Goal: Task Accomplishment & Management: Manage account settings

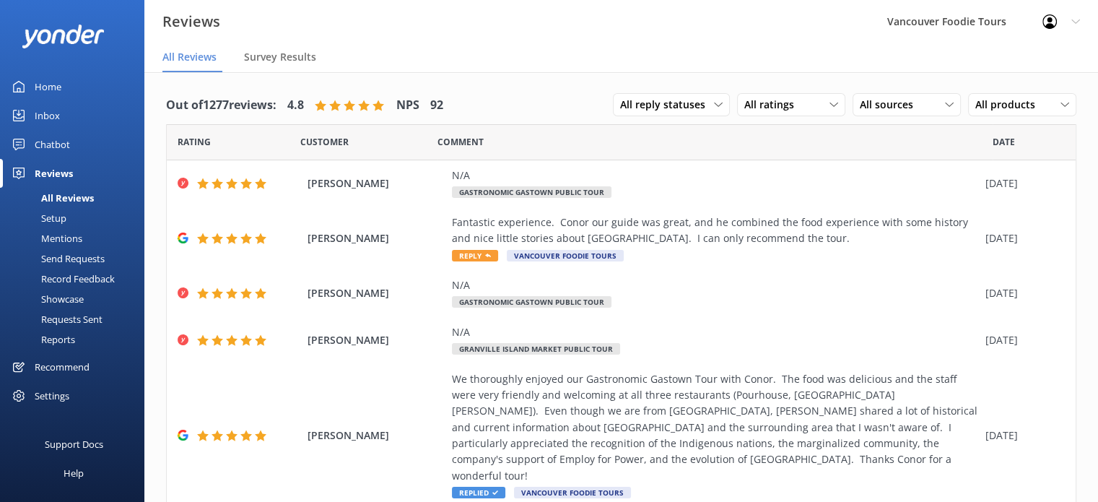
click at [74, 338] on div "Reports" at bounding box center [42, 339] width 66 height 20
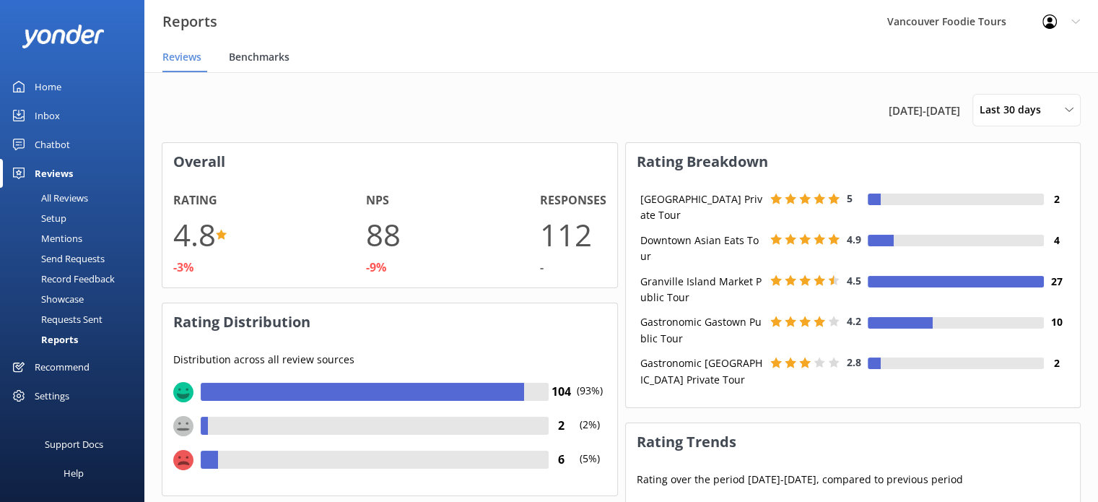
click at [251, 62] on span "Benchmarks" at bounding box center [259, 57] width 61 height 14
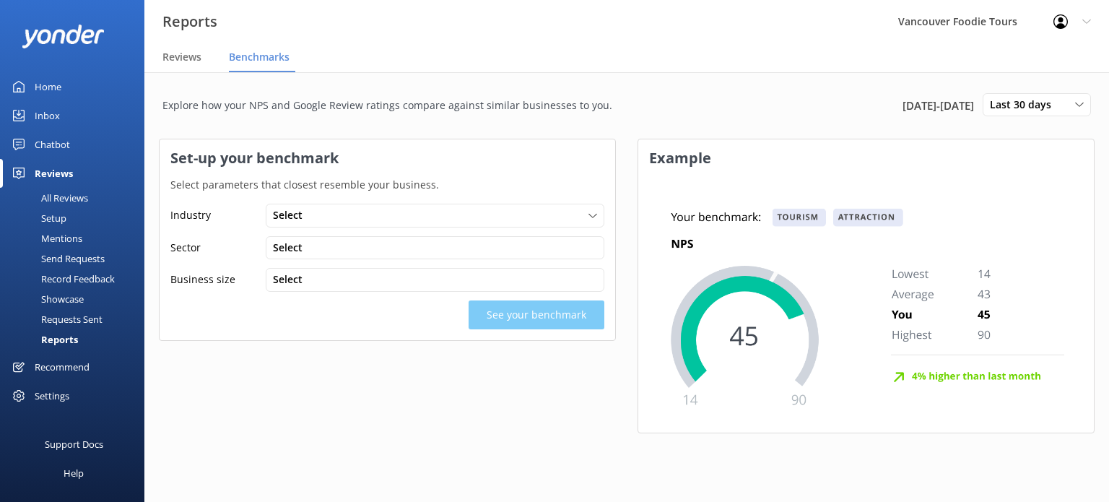
click at [75, 403] on div "Settings" at bounding box center [72, 395] width 144 height 29
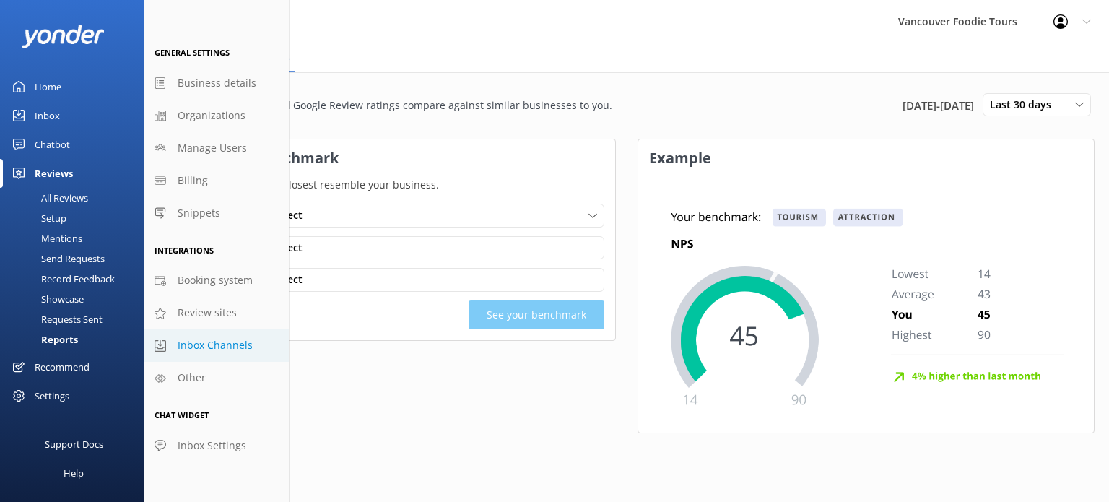
click at [213, 340] on span "Inbox Channels" at bounding box center [215, 345] width 75 height 16
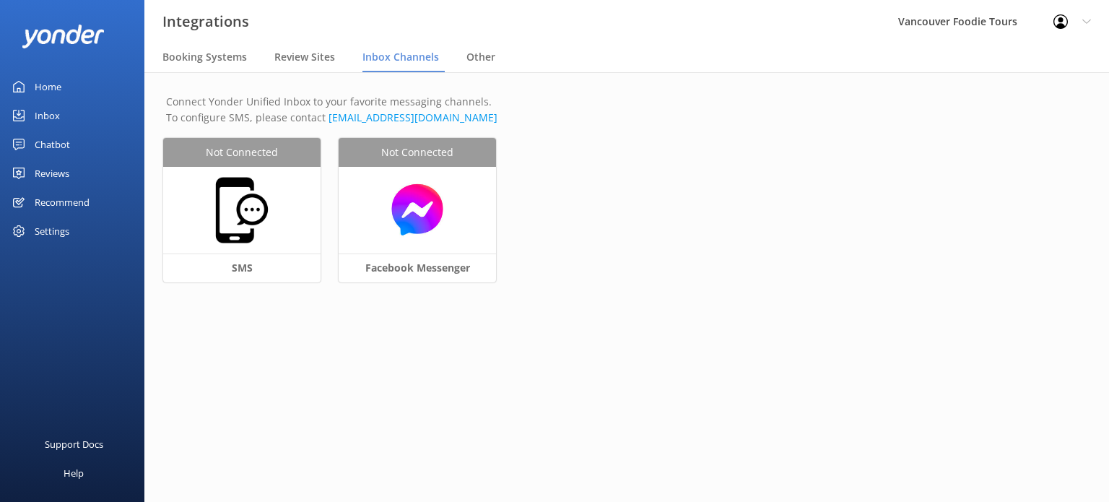
click at [76, 206] on div "Recommend" at bounding box center [62, 202] width 55 height 29
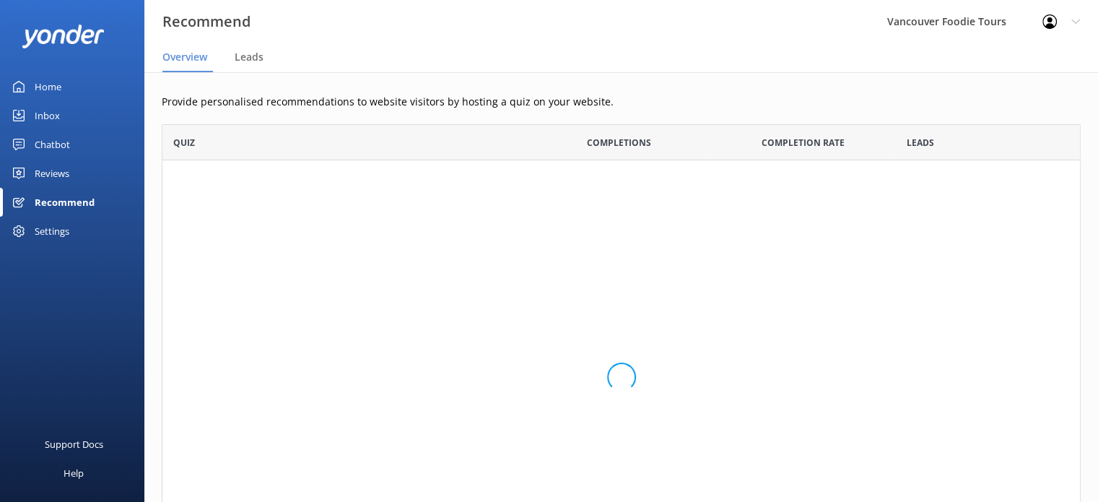
scroll to position [459, 908]
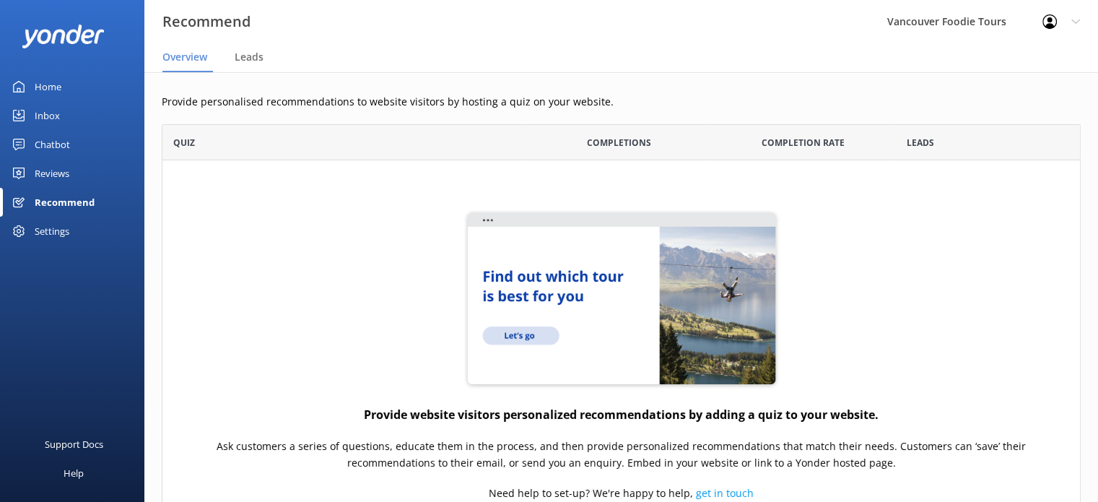
click at [75, 228] on div "Settings" at bounding box center [72, 231] width 144 height 29
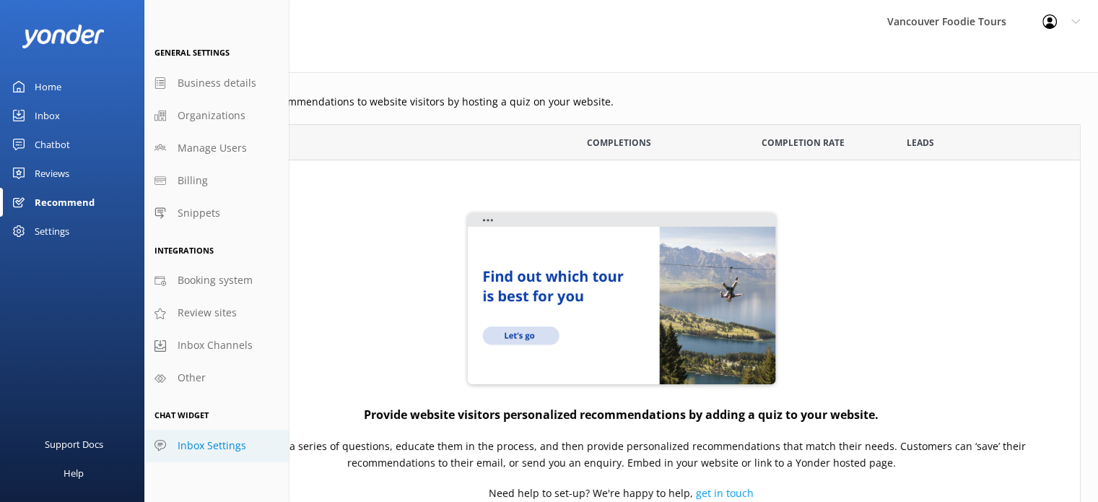
click at [230, 438] on span "Inbox Settings" at bounding box center [212, 446] width 69 height 16
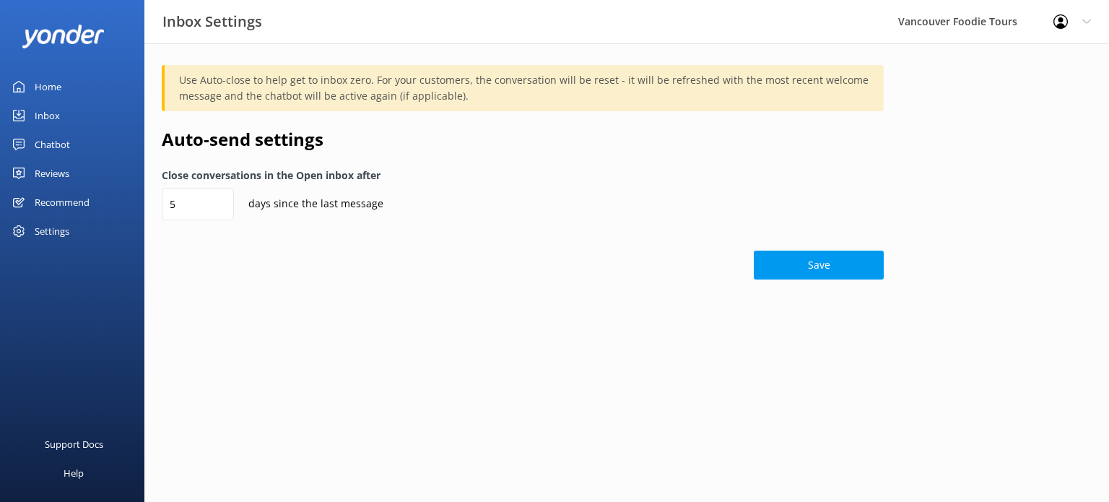
click at [46, 85] on div "Home" at bounding box center [48, 86] width 27 height 29
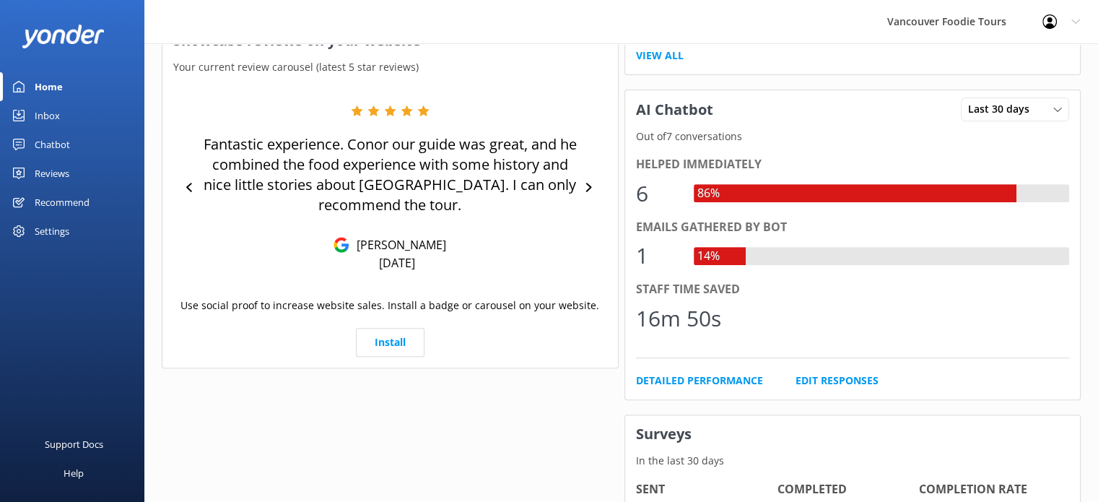
scroll to position [645, 0]
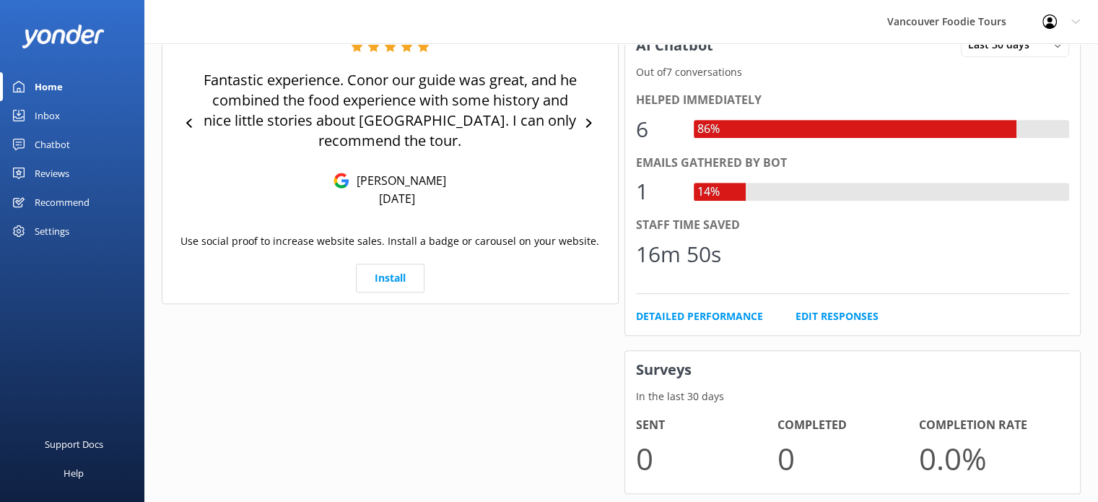
click at [43, 121] on div "Inbox" at bounding box center [47, 115] width 25 height 29
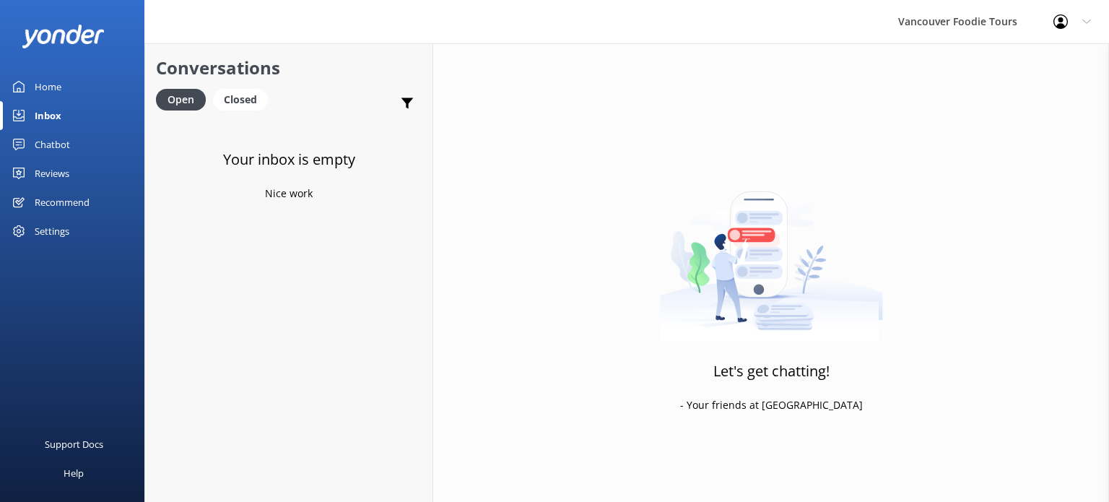
click at [46, 147] on div "Chatbot" at bounding box center [52, 144] width 35 height 29
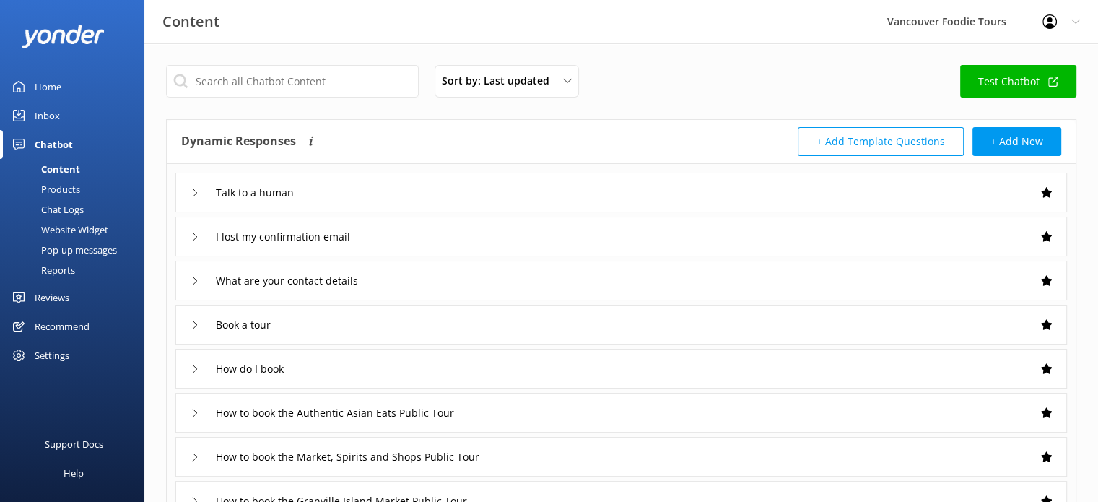
click at [65, 208] on div "Chat Logs" at bounding box center [46, 209] width 75 height 20
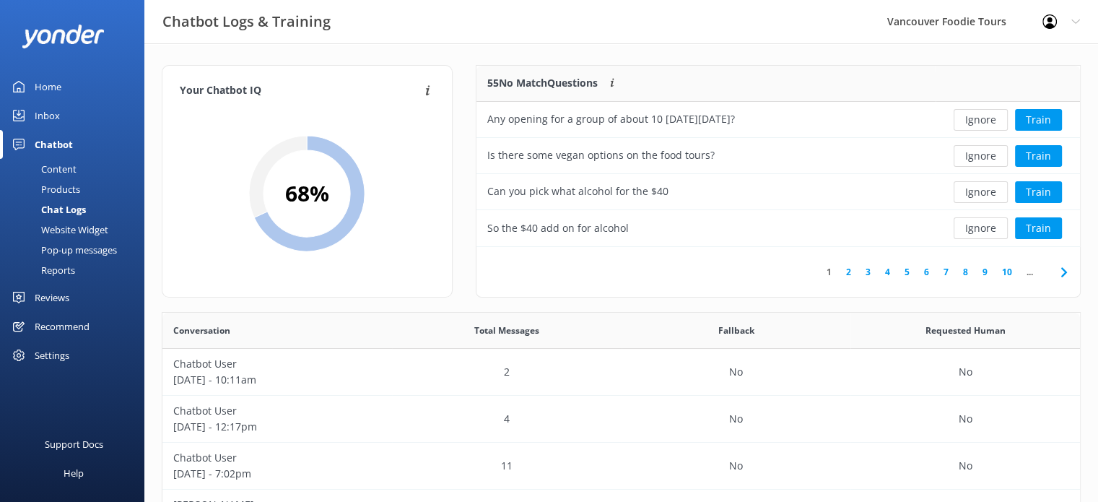
click at [60, 230] on div "Website Widget" at bounding box center [59, 230] width 100 height 20
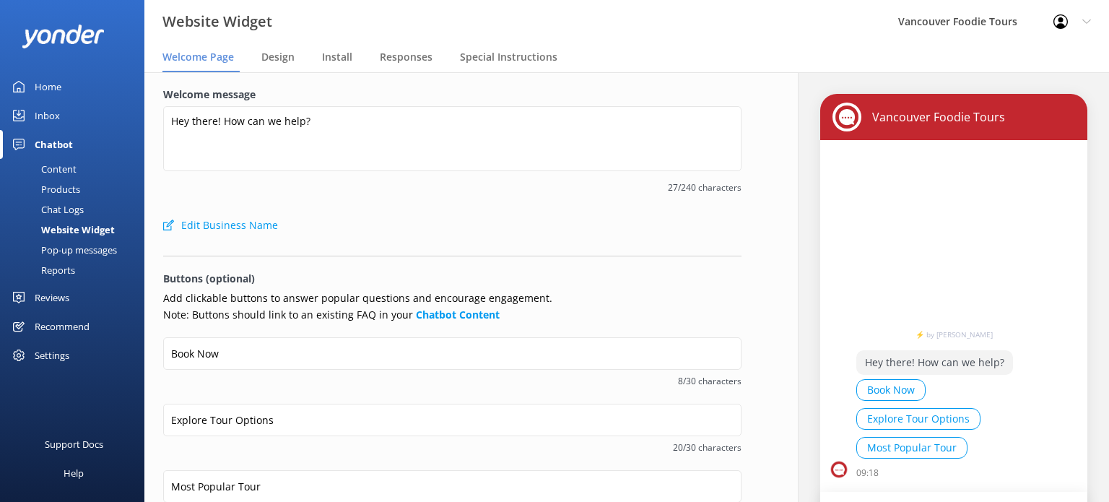
click at [61, 247] on div "Pop-up messages" at bounding box center [63, 250] width 108 height 20
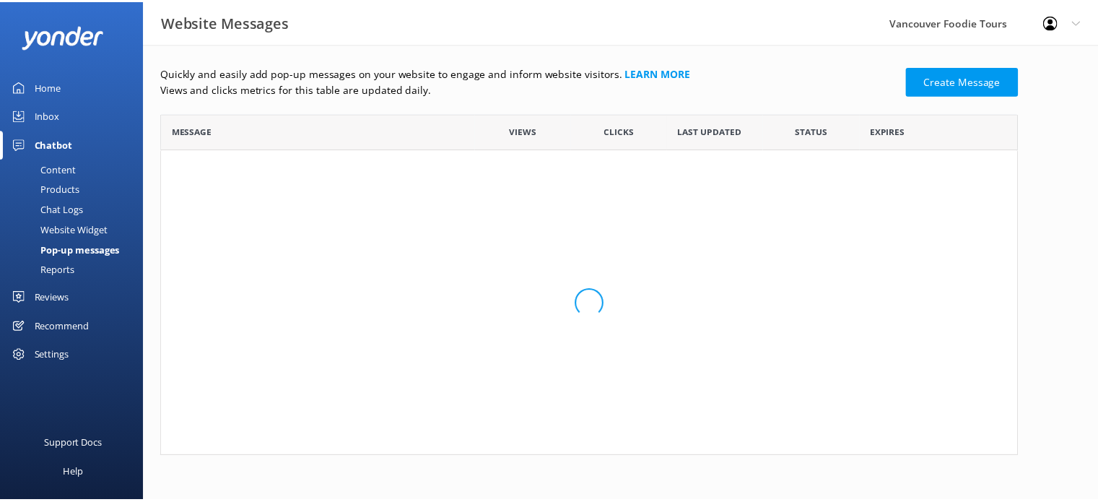
scroll to position [332, 855]
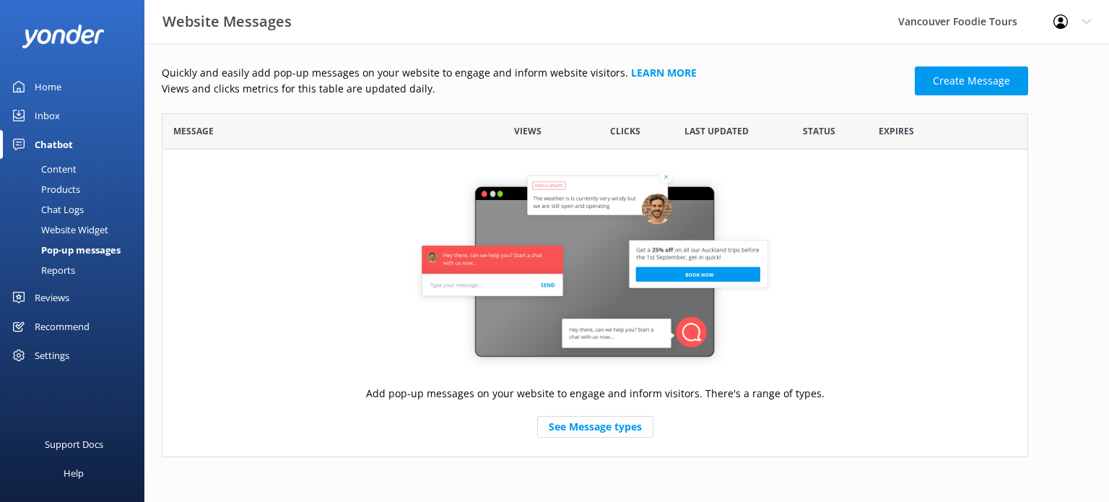
click at [64, 272] on div "Reports" at bounding box center [42, 270] width 66 height 20
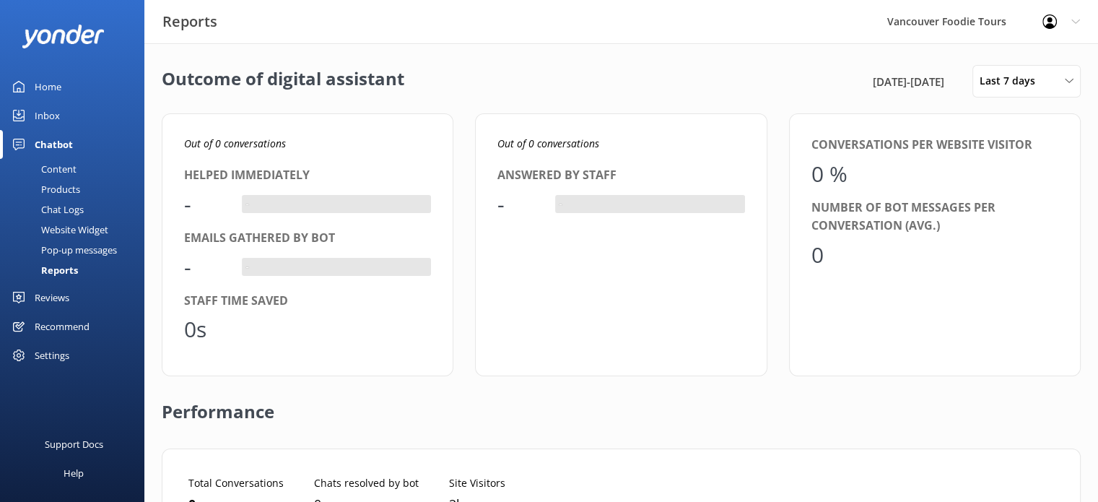
scroll to position [134, 864]
